Goal: Task Accomplishment & Management: Manage account settings

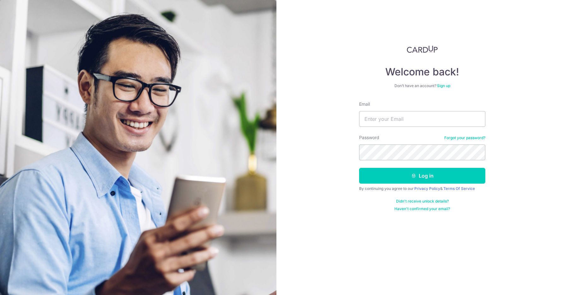
type input "[EMAIL_ADDRESS][DOMAIN_NAME]"
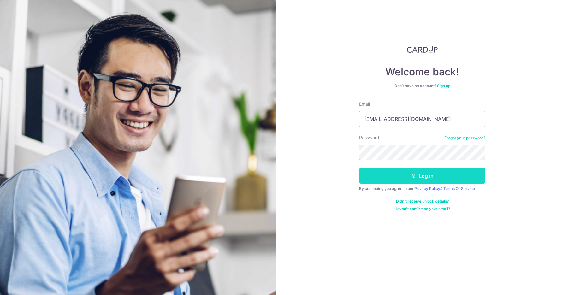
click at [417, 175] on button "Log in" at bounding box center [422, 176] width 126 height 16
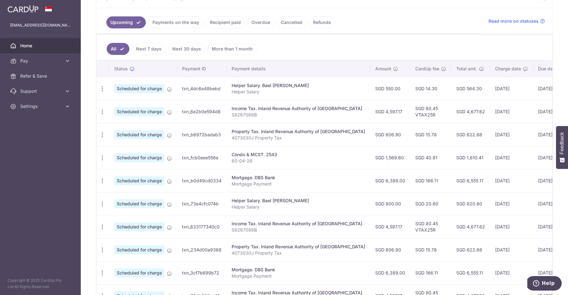
scroll to position [136, 0]
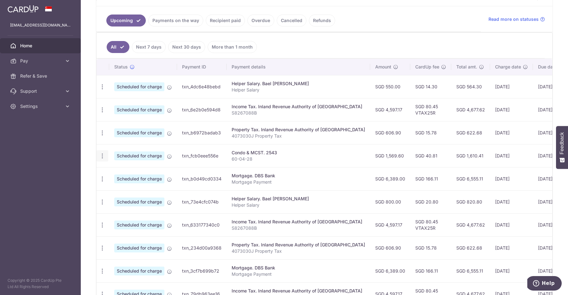
click at [102, 90] on icon "button" at bounding box center [102, 87] width 7 height 7
click at [136, 173] on span "Update payment" at bounding box center [135, 173] width 43 height 8
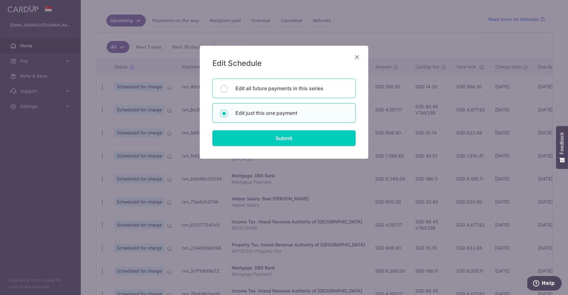
click at [300, 86] on p "Edit all future payments in this series" at bounding box center [291, 89] width 112 height 8
click at [228, 86] on input "Edit all future payments in this series" at bounding box center [224, 89] width 8 height 8
radio input "true"
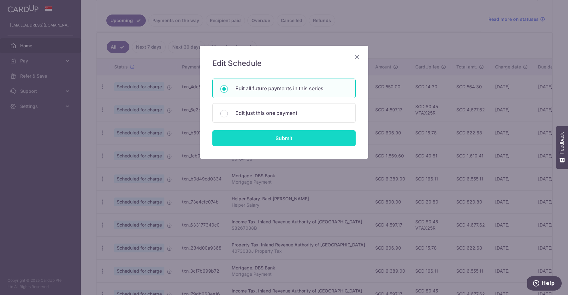
click at [294, 136] on input "Submit" at bounding box center [283, 138] width 143 height 16
radio input "true"
type input "1,569.60"
type input "60-04-28"
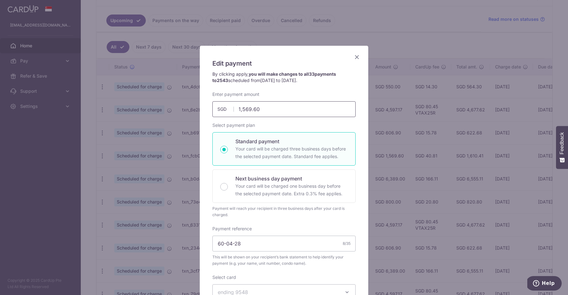
drag, startPoint x: 265, startPoint y: 108, endPoint x: 204, endPoint y: 107, distance: 61.8
click at [204, 107] on div "Edit payment By clicking apply, you will make changes to all 33 payments to 254…" at bounding box center [284, 232] width 168 height 373
paste input "831.2"
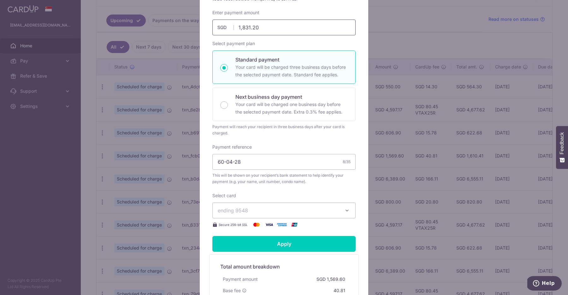
scroll to position [80, 0]
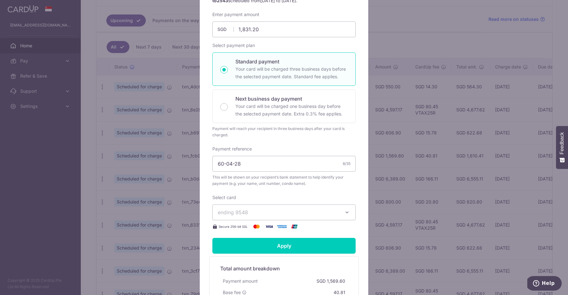
type input "1,831.20"
click at [338, 226] on div "Secure 256-bit SSL" at bounding box center [283, 227] width 143 height 8
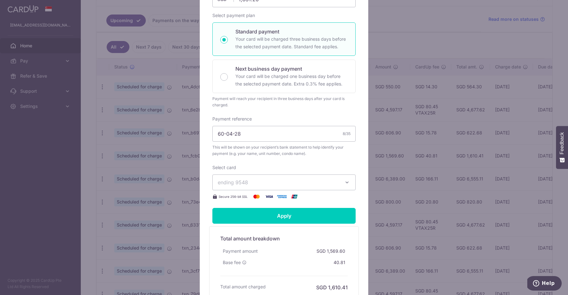
scroll to position [111, 0]
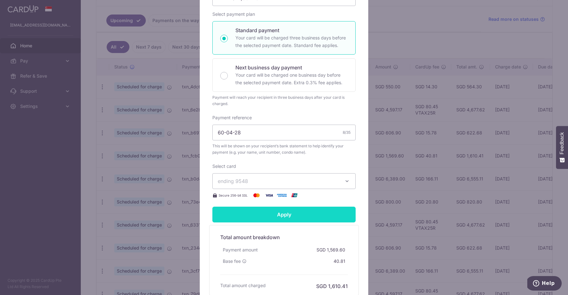
click at [301, 216] on input "Apply" at bounding box center [283, 215] width 143 height 16
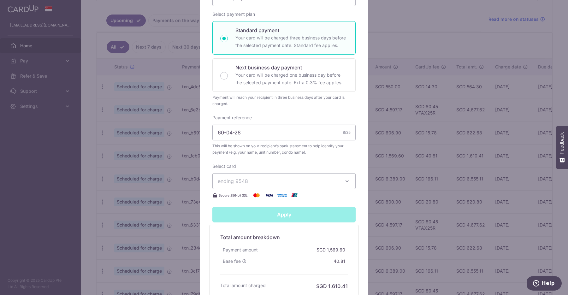
type input "Successfully Applied"
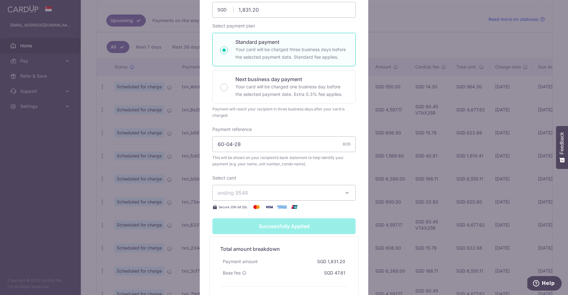
scroll to position [0, 0]
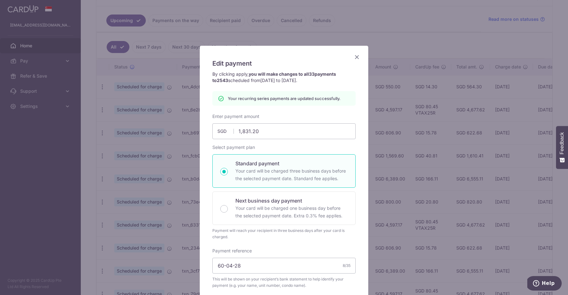
click at [356, 54] on icon "Close" at bounding box center [357, 57] width 8 height 8
